Goal: Book appointment/travel/reservation

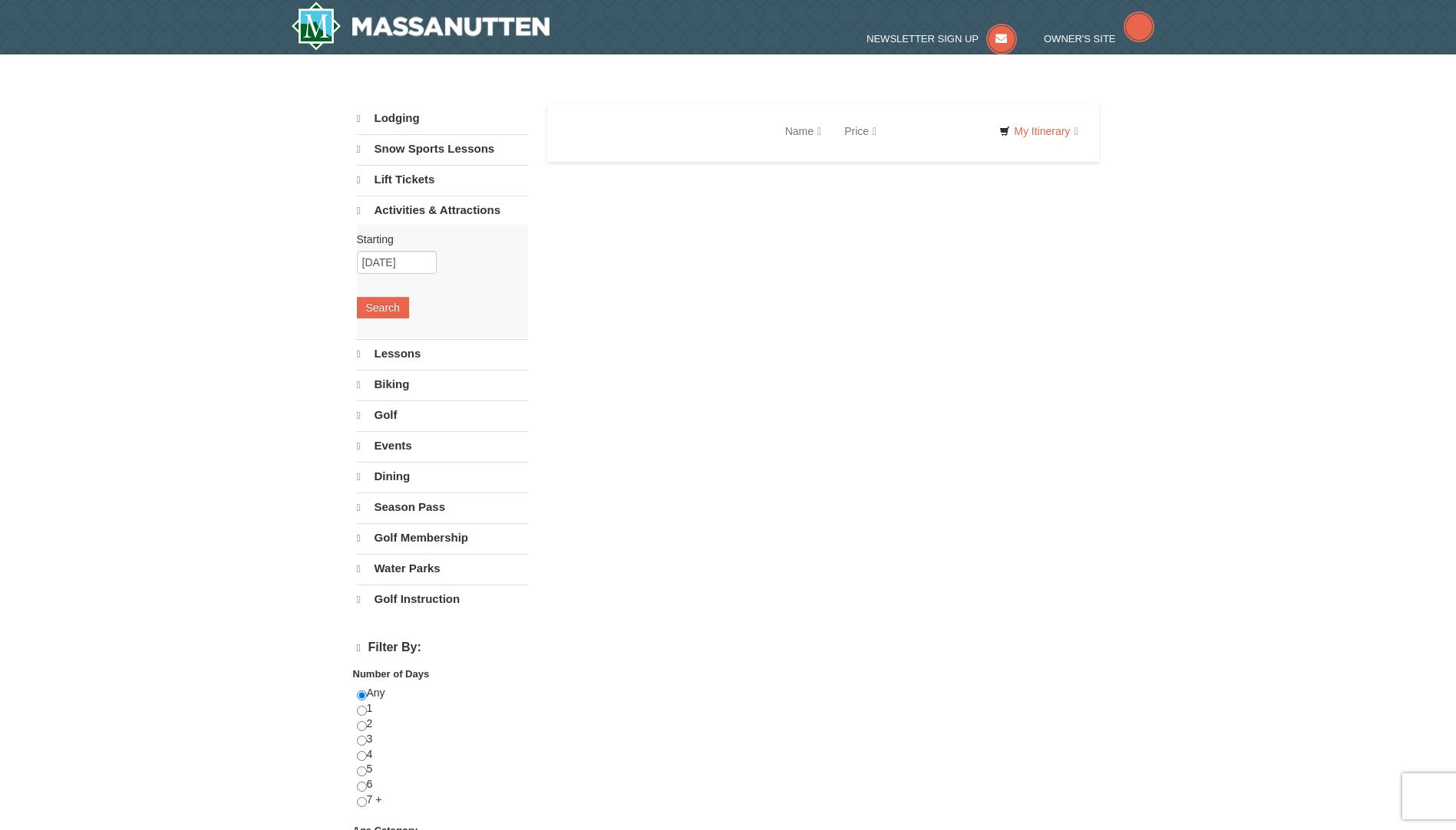
select select "9"
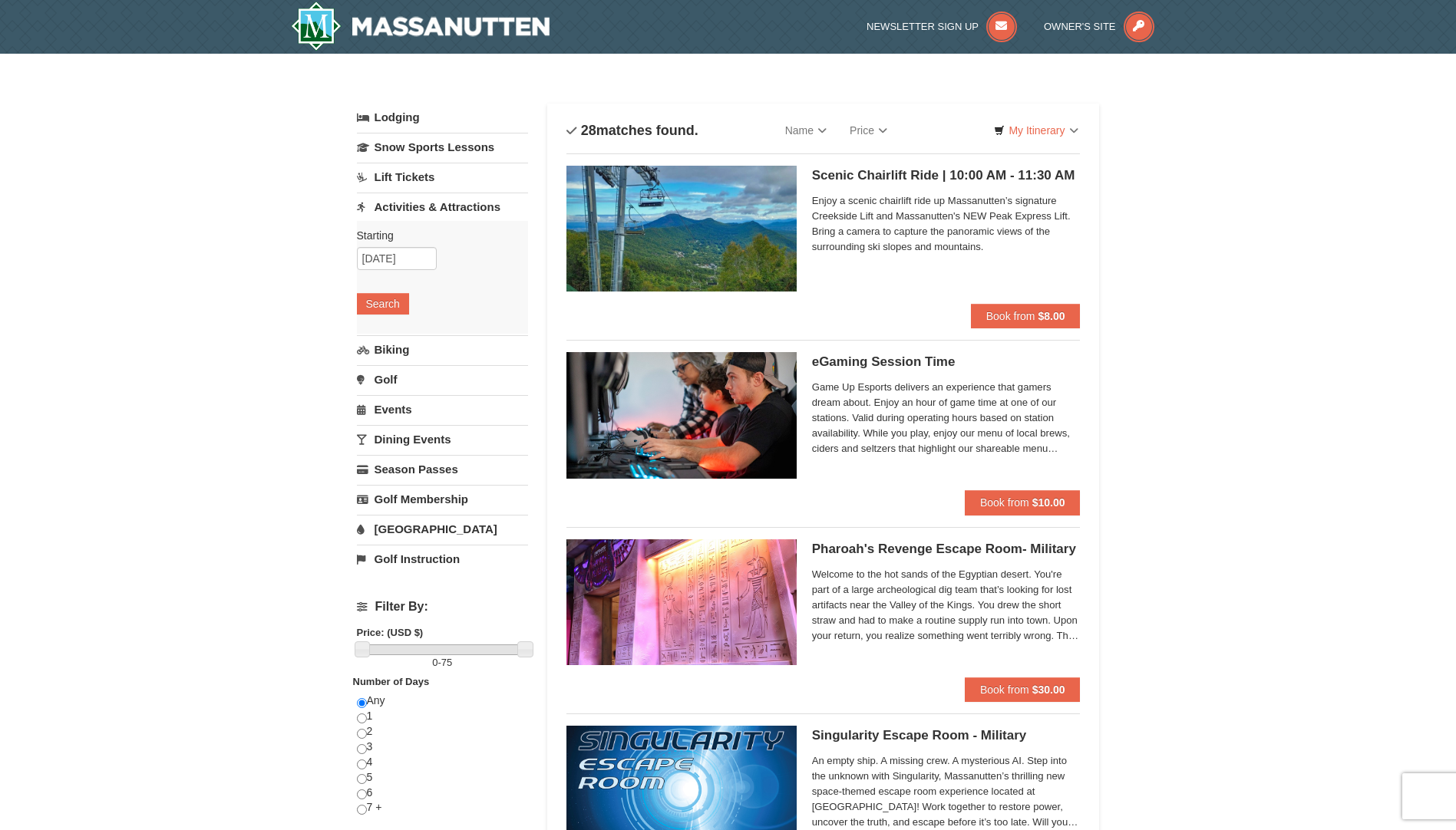
click at [650, 204] on img at bounding box center [681, 229] width 230 height 126
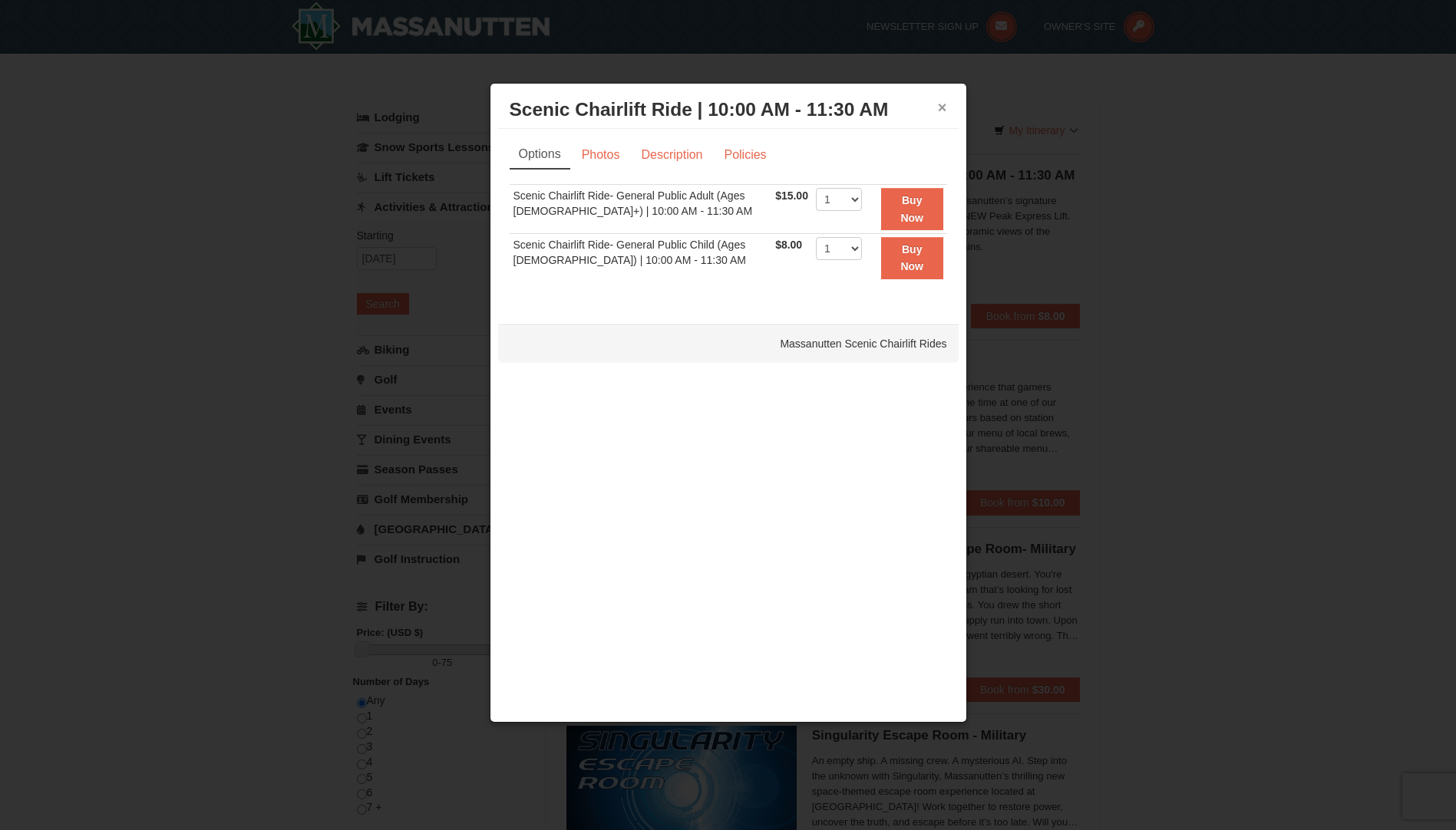
click at [945, 101] on button "×" at bounding box center [942, 108] width 9 height 16
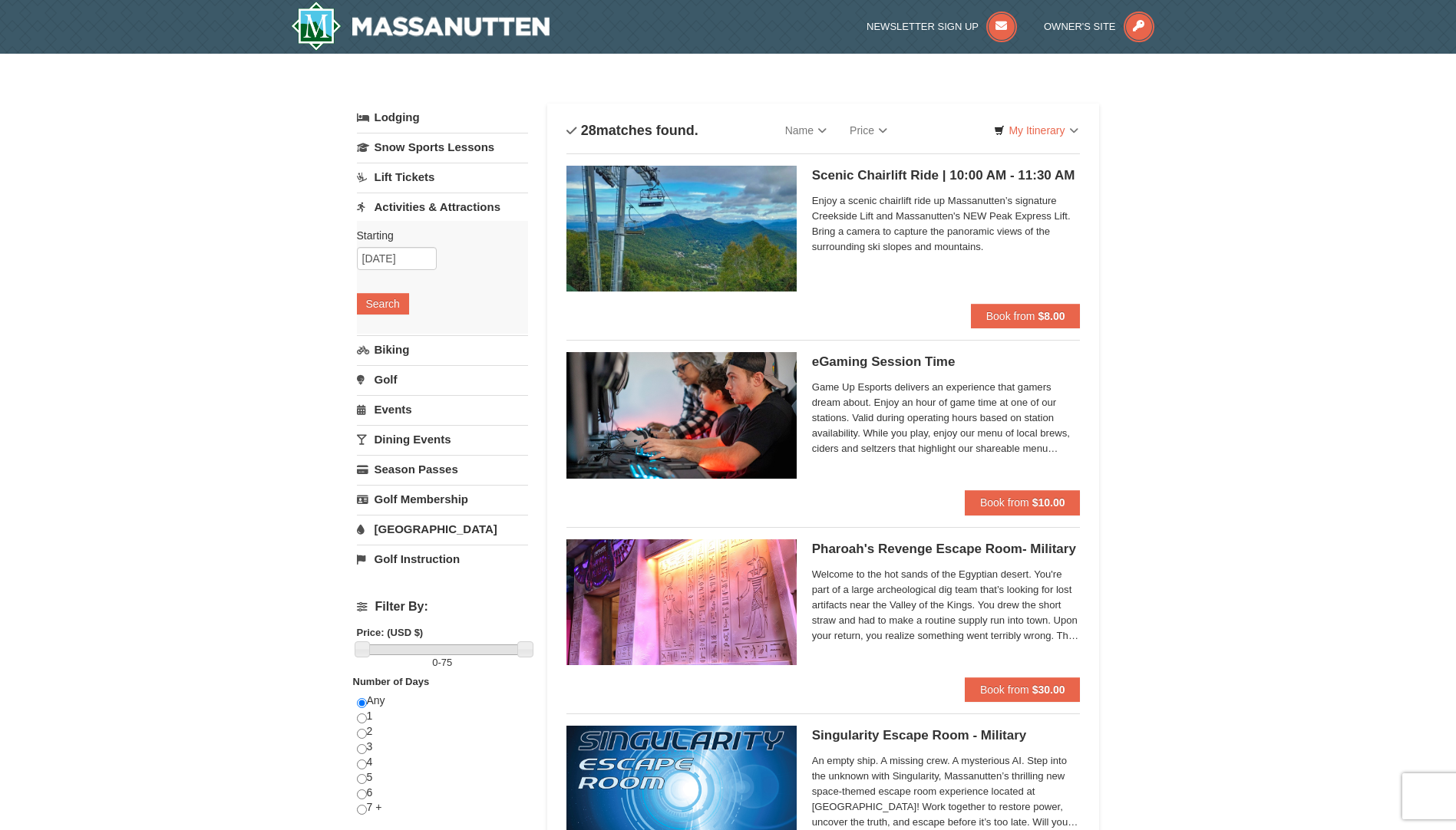
click at [734, 236] on img at bounding box center [681, 229] width 230 height 126
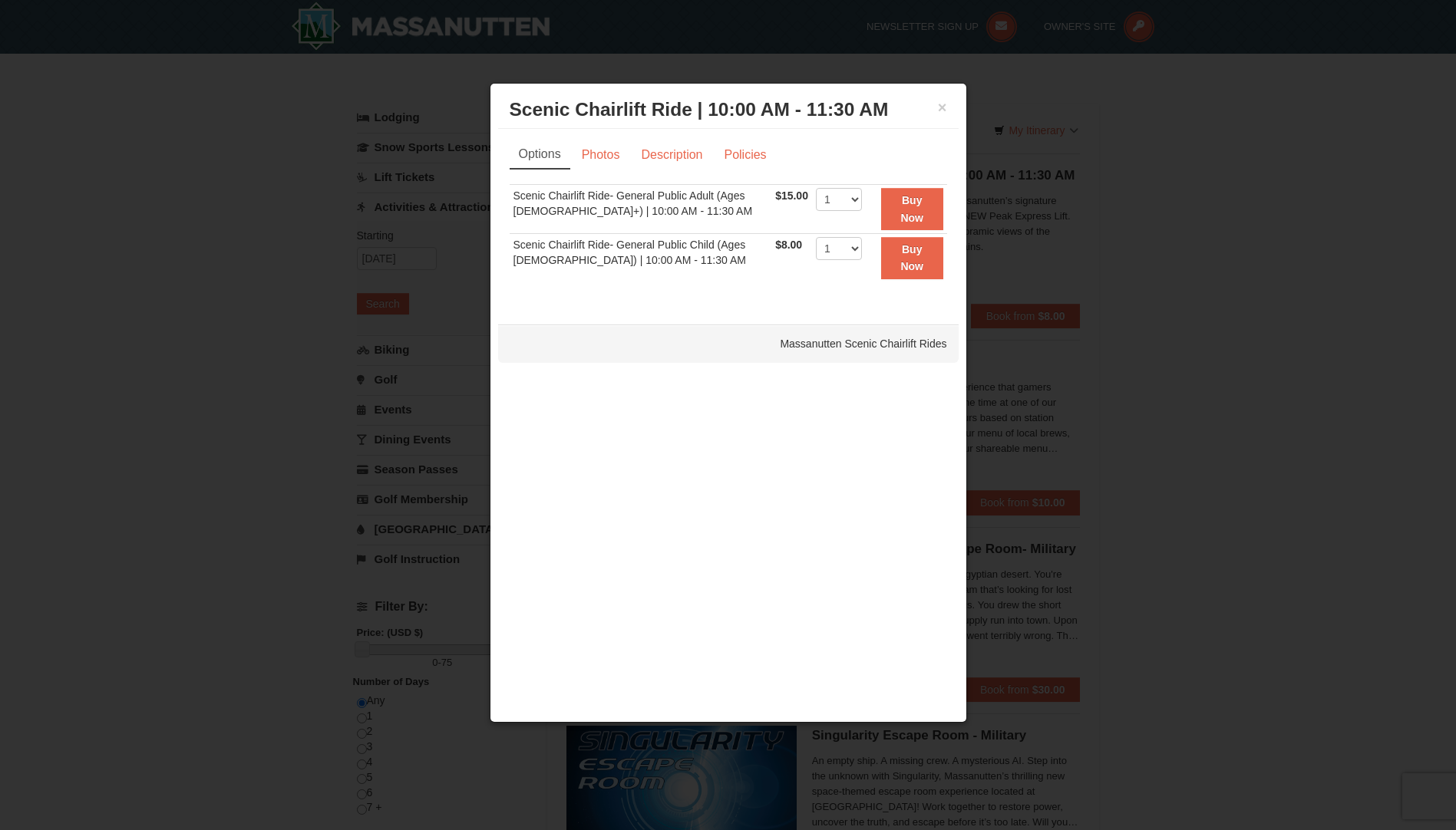
click at [934, 115] on h3 "Scenic Chairlift Ride | 10:00 AM - 11:30 AM Massanutten Scenic Chairlift Rides" at bounding box center [728, 110] width 438 height 23
click at [941, 109] on button "×" at bounding box center [942, 108] width 9 height 16
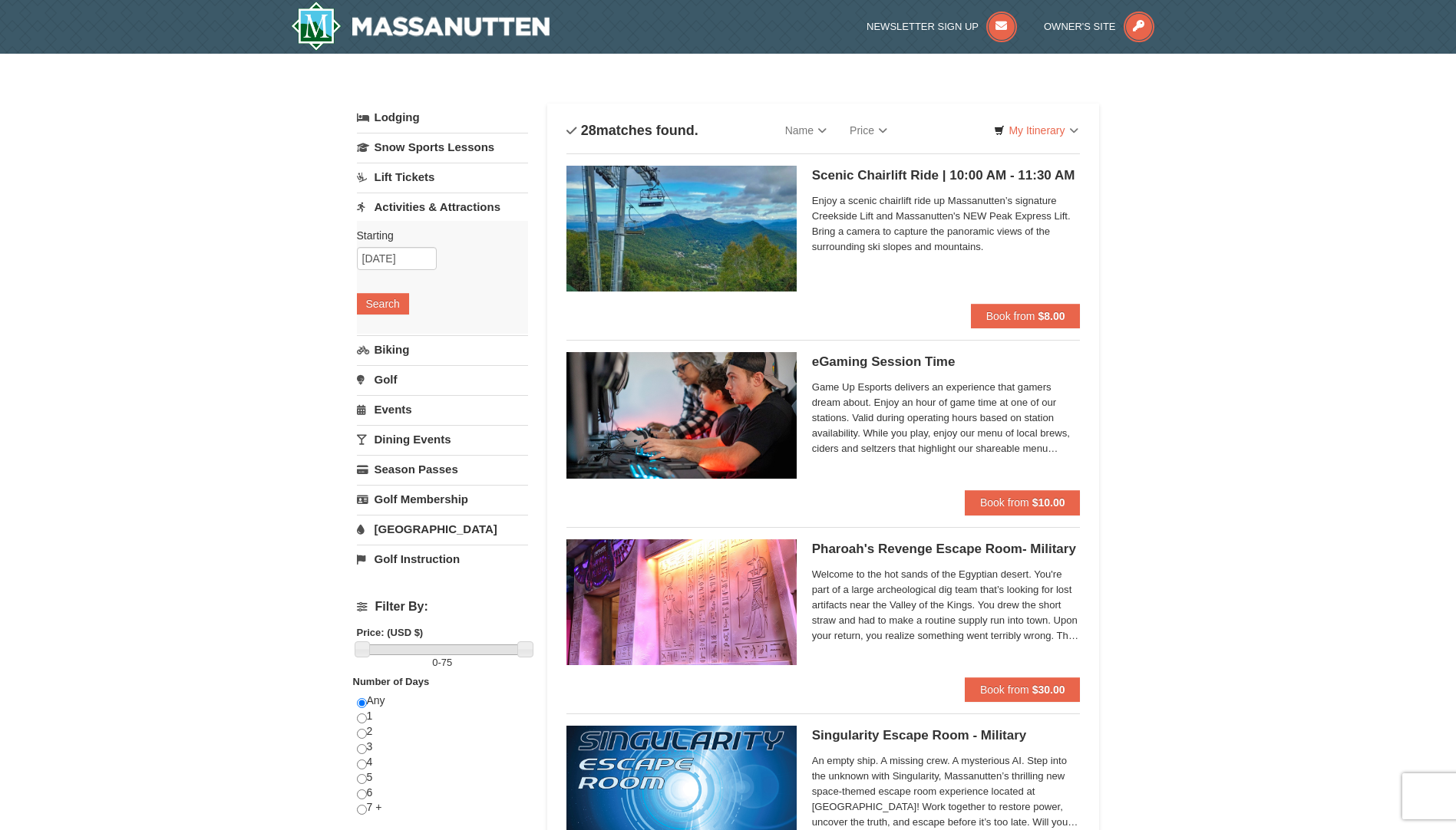
click at [1022, 170] on h5 "Scenic Chairlift Ride | 10:00 AM - 11:30 AM Massanutten Scenic Chairlift Rides" at bounding box center [946, 176] width 268 height 16
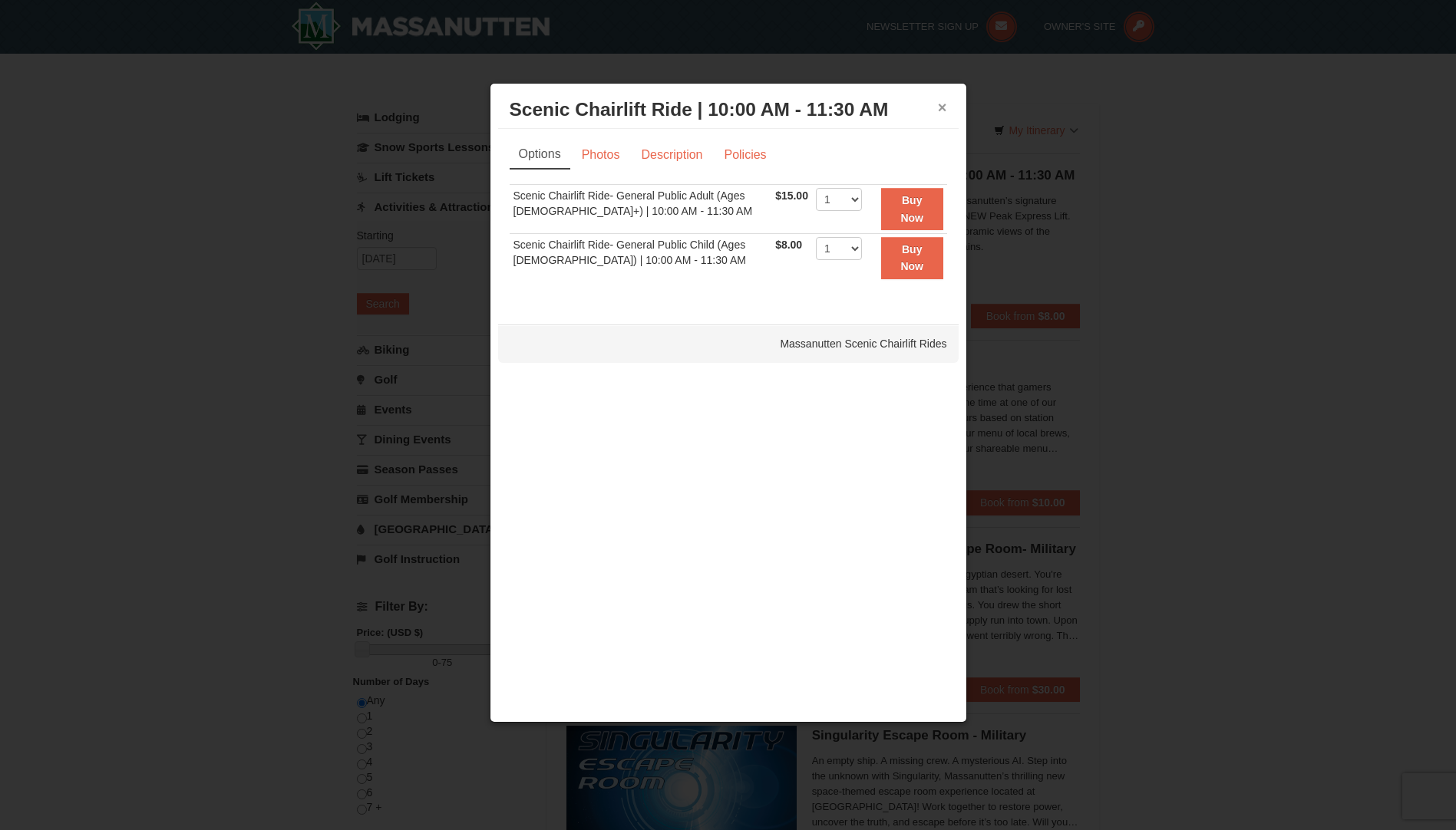
click at [943, 109] on button "×" at bounding box center [942, 108] width 9 height 16
